Goal: Information Seeking & Learning: Learn about a topic

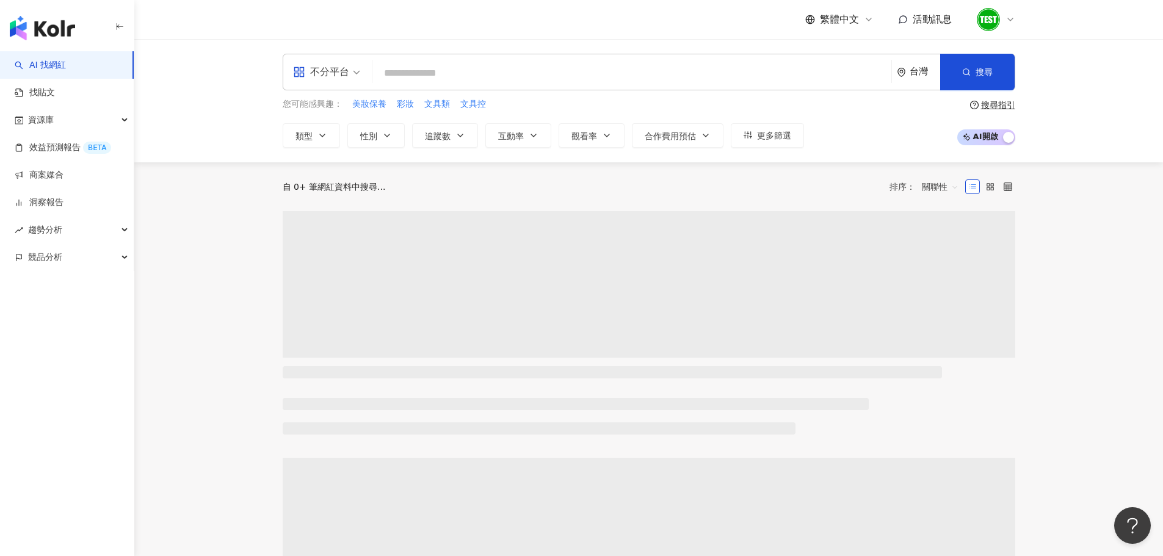
click at [1009, 18] on icon at bounding box center [1011, 20] width 10 height 10
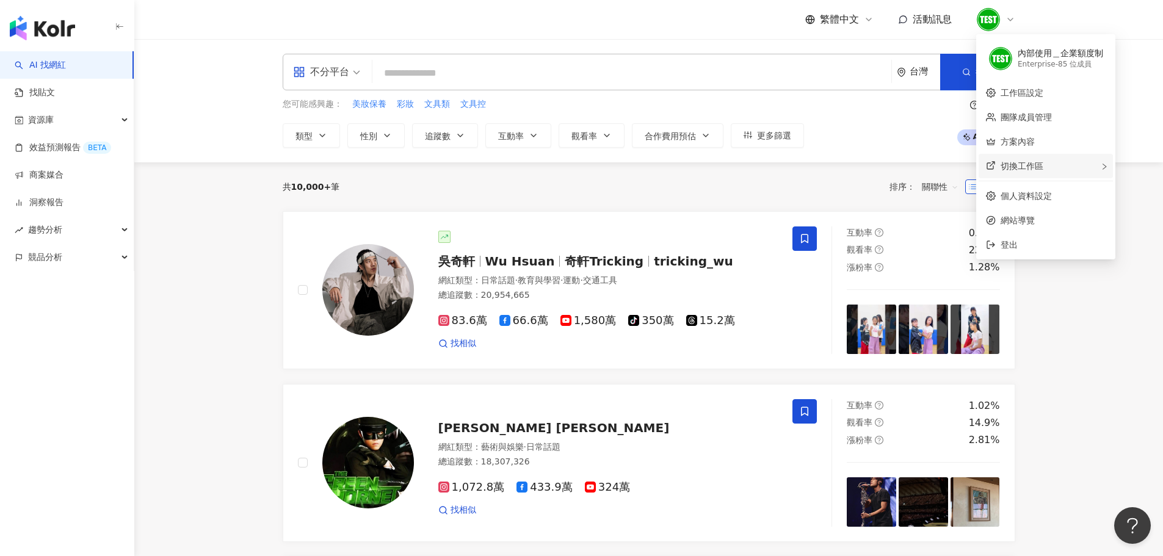
click at [1015, 162] on span "切換工作區" at bounding box center [1022, 166] width 43 height 10
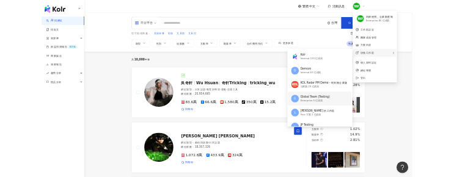
scroll to position [52, 0]
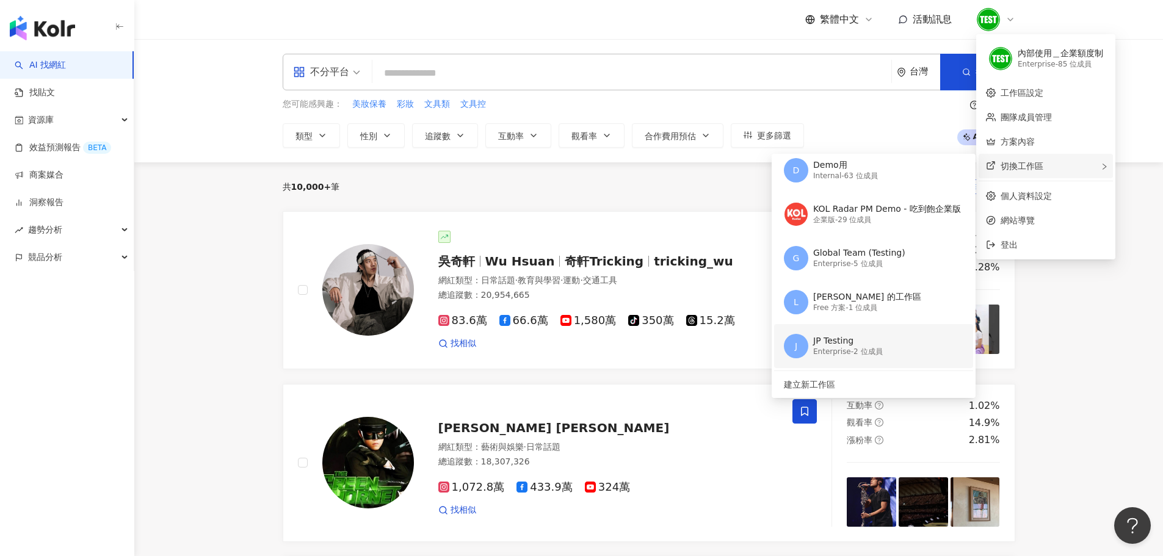
click at [824, 349] on div "Enterprise - 2 位成員" at bounding box center [848, 352] width 70 height 10
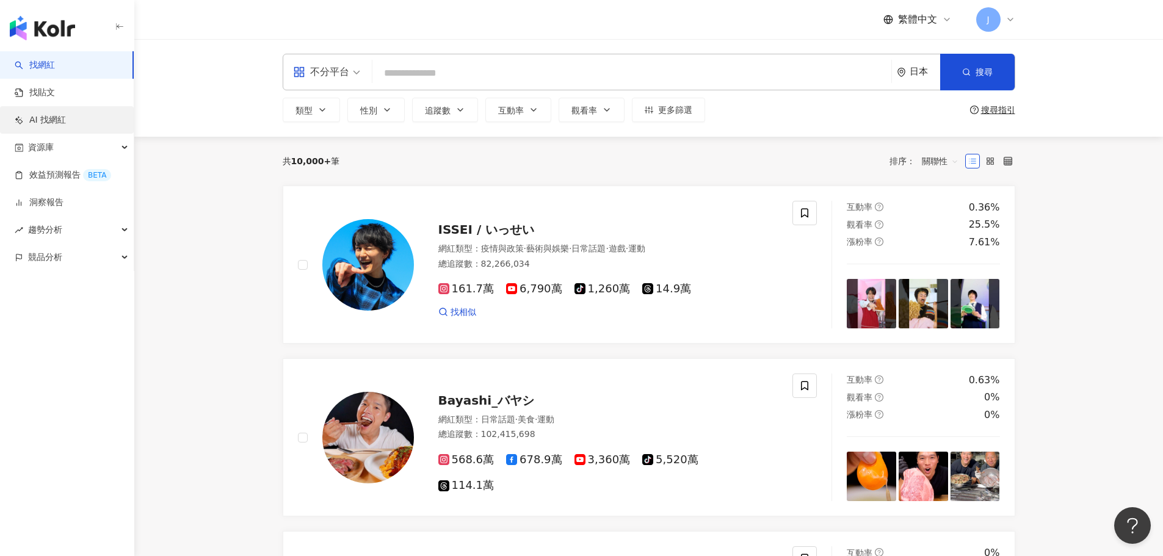
click at [54, 123] on link "AI 找網紅" at bounding box center [40, 120] width 51 height 12
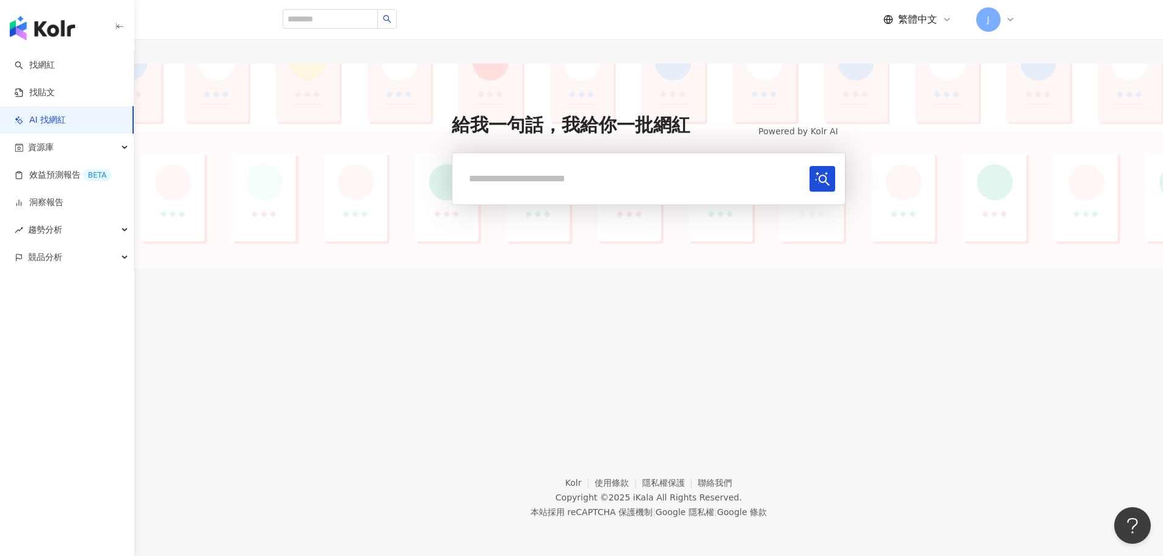
click at [613, 238] on div "給我一句話，我給你一批網紅 Powered by Kolr AI 使用的還習慣嗎？ 回饋給我們" at bounding box center [648, 166] width 1029 height 205
click at [32, 61] on link "找網紅" at bounding box center [35, 65] width 40 height 12
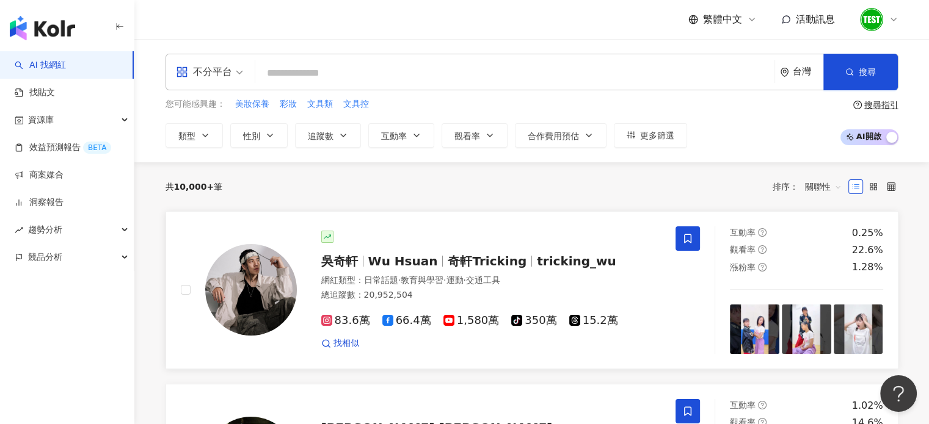
click at [506, 255] on span "奇軒Tricking" at bounding box center [487, 261] width 79 height 15
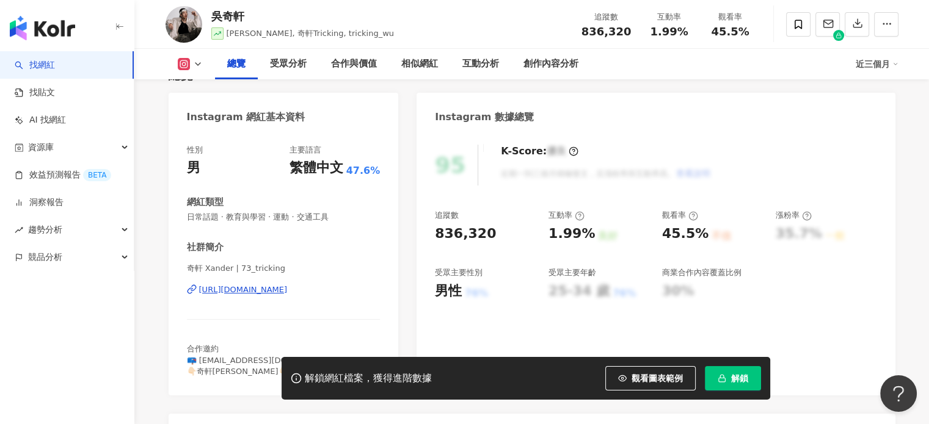
scroll to position [100, 0]
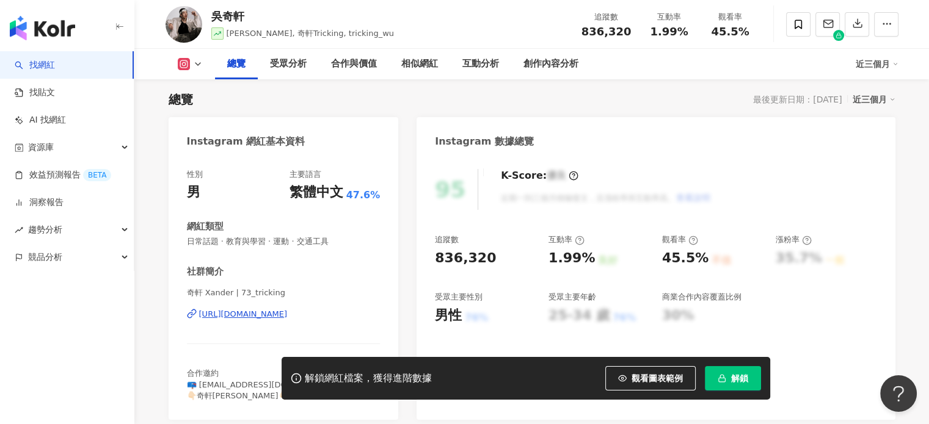
scroll to position [88, 0]
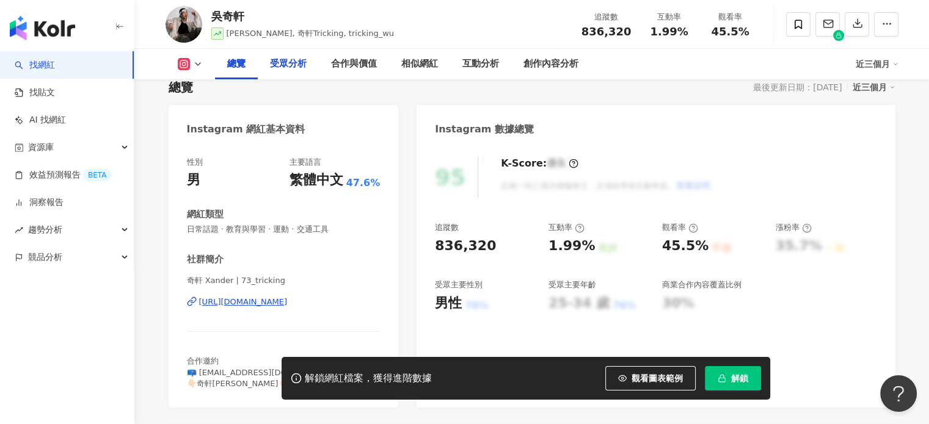
click at [273, 73] on div "受眾分析" at bounding box center [288, 64] width 61 height 31
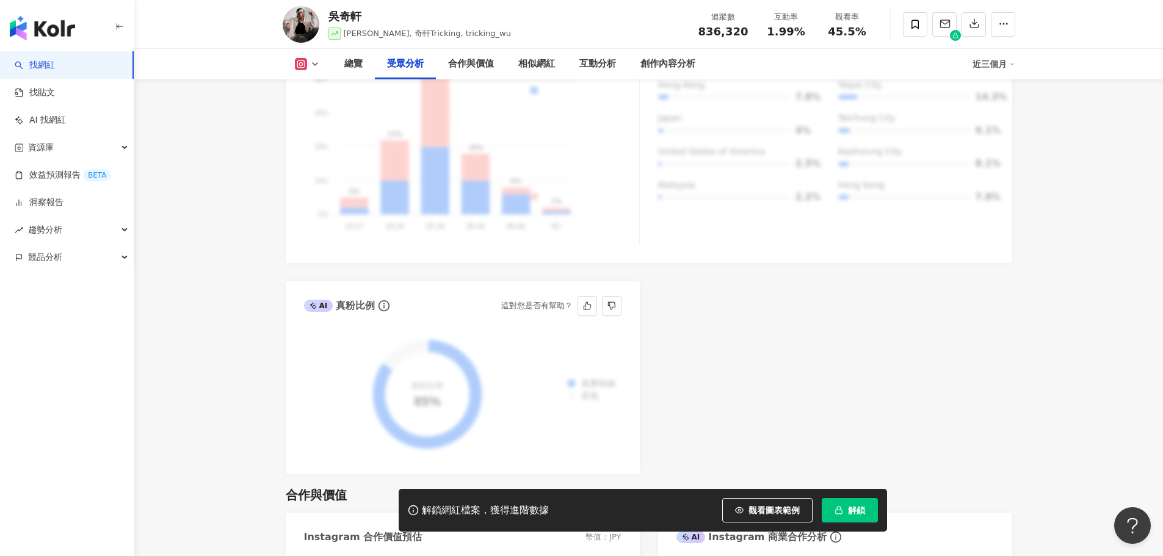
scroll to position [1069, 0]
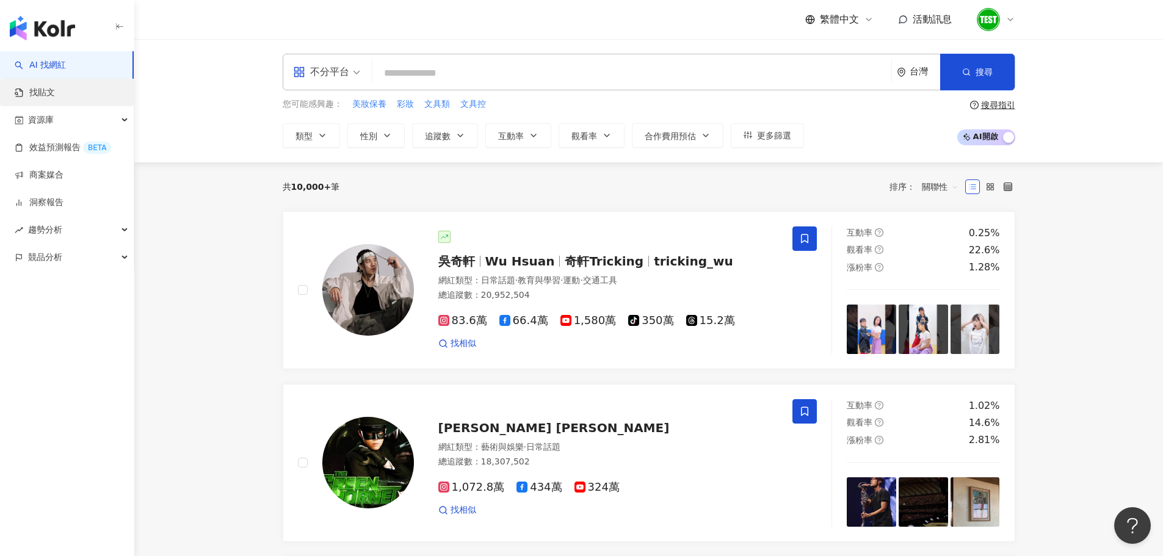
click at [37, 95] on link "找貼文" at bounding box center [35, 93] width 40 height 12
click at [37, 121] on span "資源庫" at bounding box center [41, 119] width 26 height 27
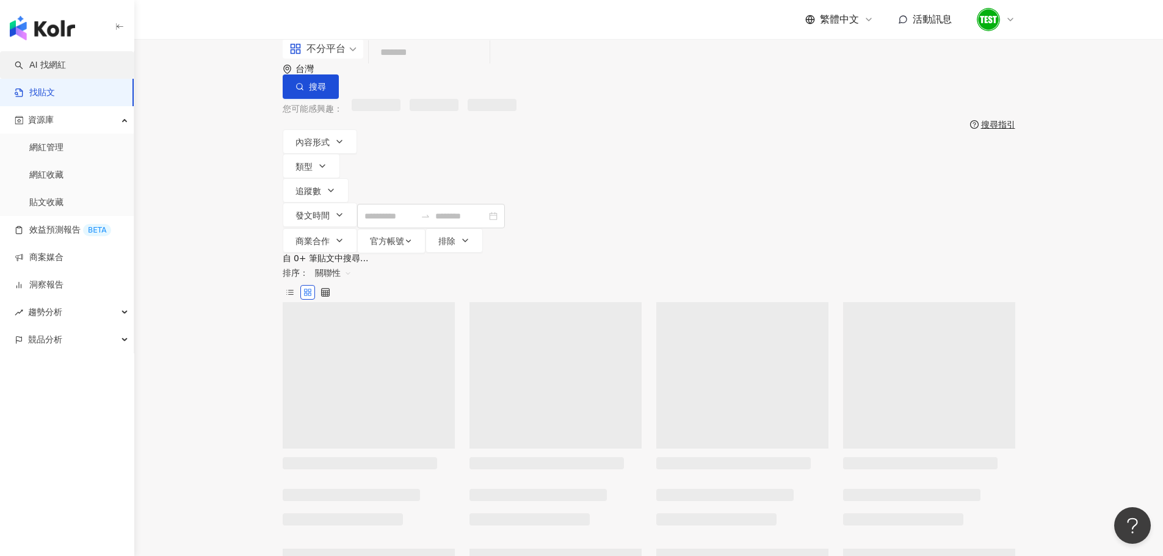
click at [60, 66] on link "AI 找網紅" at bounding box center [40, 65] width 51 height 12
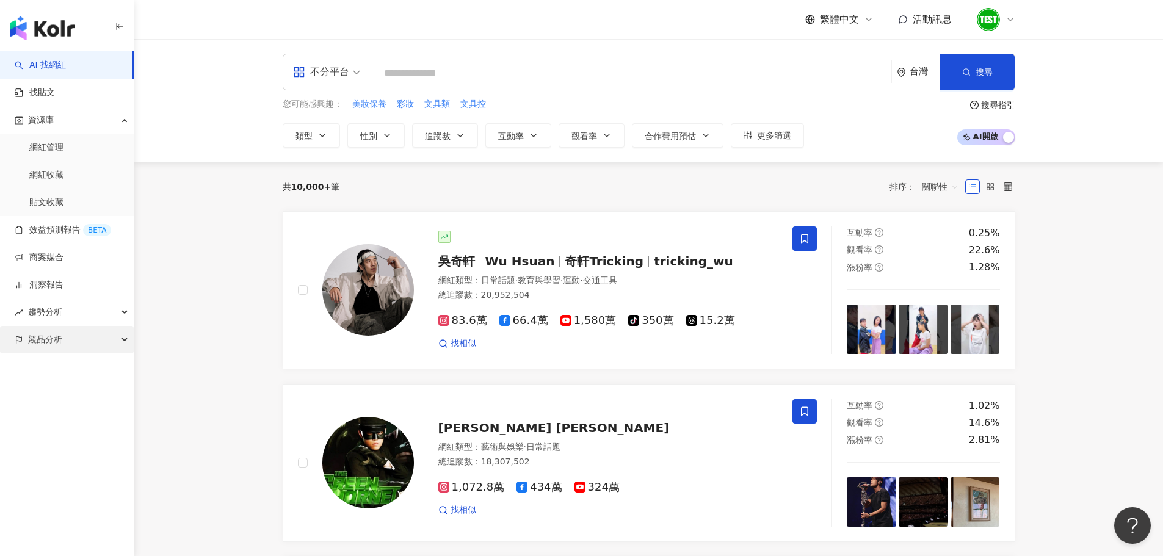
click at [44, 341] on span "競品分析" at bounding box center [45, 339] width 34 height 27
click at [70, 368] on link "品牌帳號分析" at bounding box center [54, 367] width 51 height 12
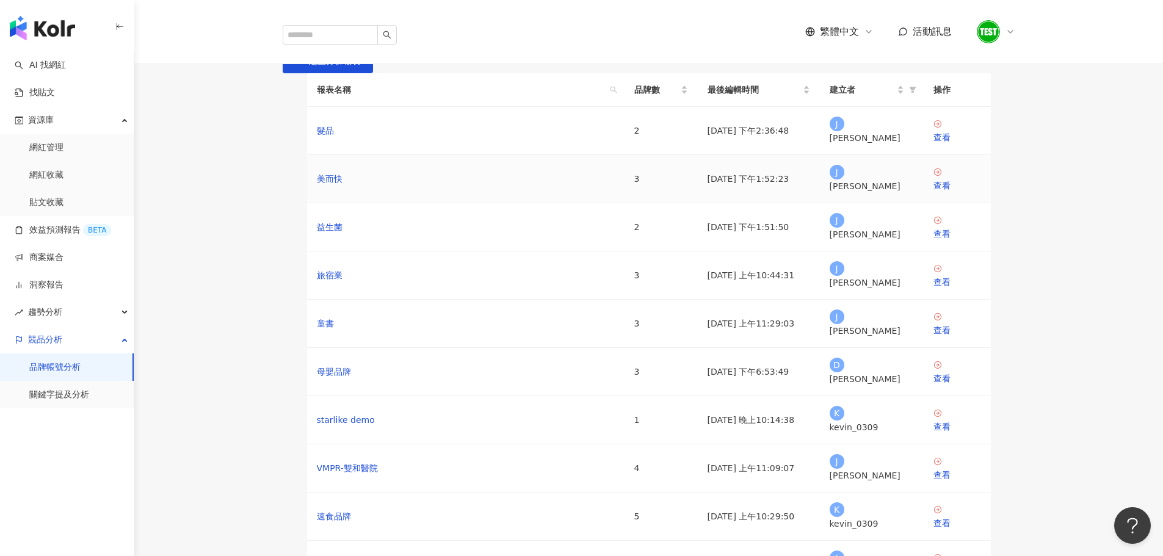
scroll to position [223, 0]
